Goal: Find specific page/section: Locate a particular part of the current website

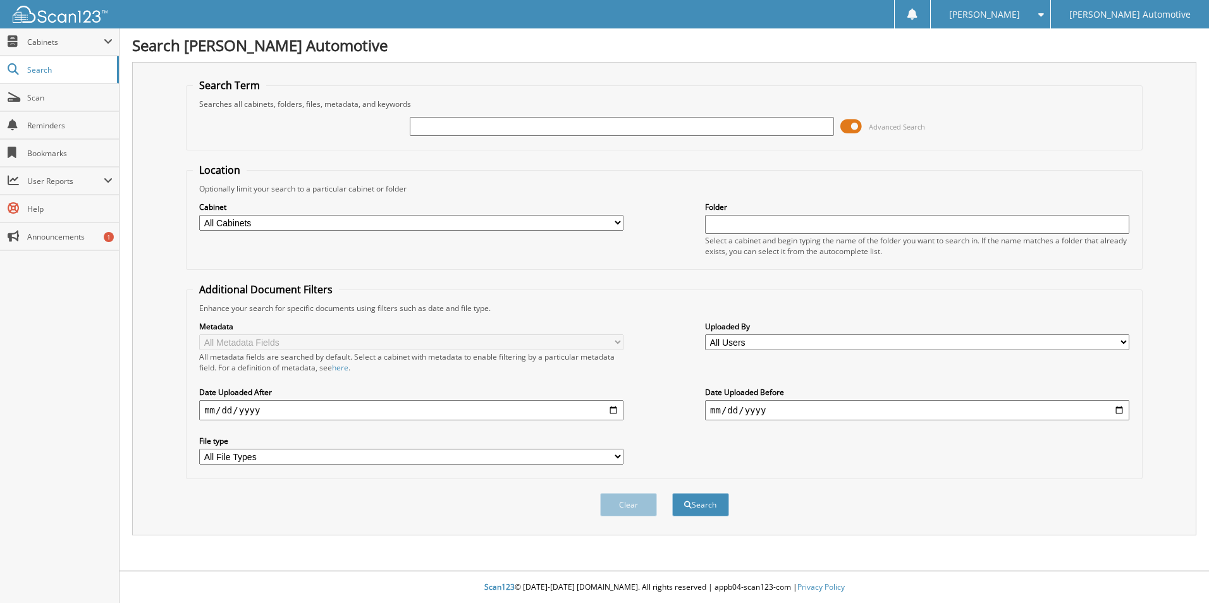
click at [496, 126] on input "text" at bounding box center [622, 126] width 424 height 19
type input "[PERSON_NAME]"
click at [411, 224] on select "All Cabinets CAR DEALS SERVICE Needs Filing" at bounding box center [411, 223] width 424 height 16
select select "3345"
click at [199, 215] on select "All Cabinets CAR DEALS SERVICE Needs Filing" at bounding box center [411, 223] width 424 height 16
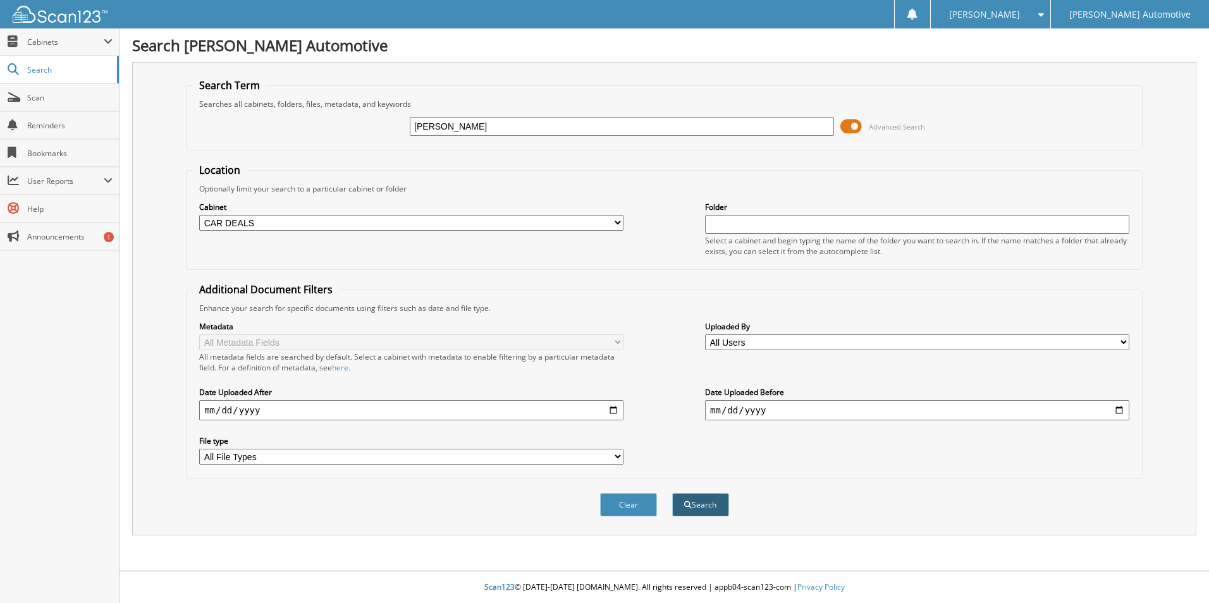
click at [695, 497] on button "Search" at bounding box center [700, 504] width 57 height 23
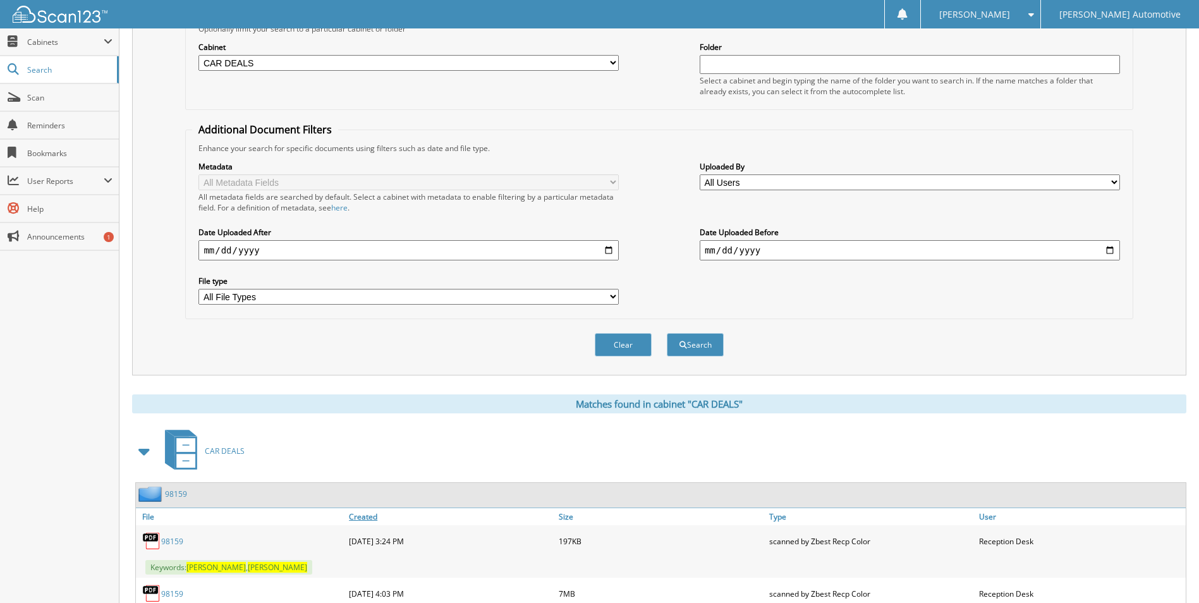
scroll to position [253, 0]
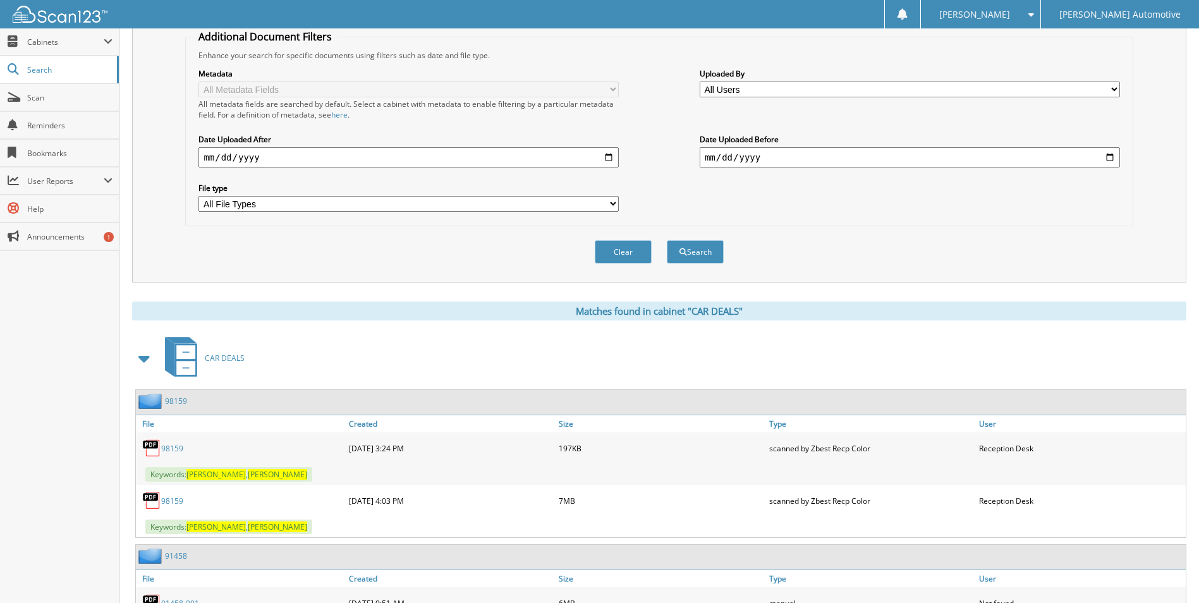
click at [168, 499] on link "98159" at bounding box center [172, 501] width 22 height 11
